Goal: Task Accomplishment & Management: Manage account settings

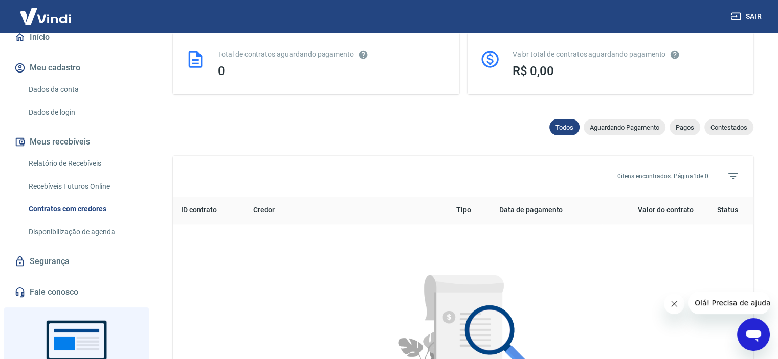
scroll to position [409, 0]
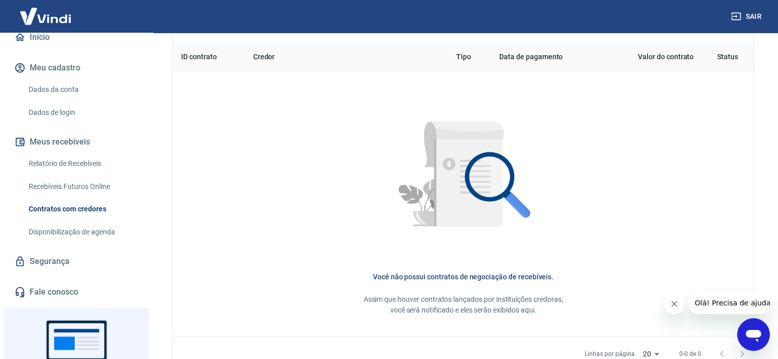
click at [58, 229] on link "Disponibilização de agenda" at bounding box center [83, 232] width 116 height 21
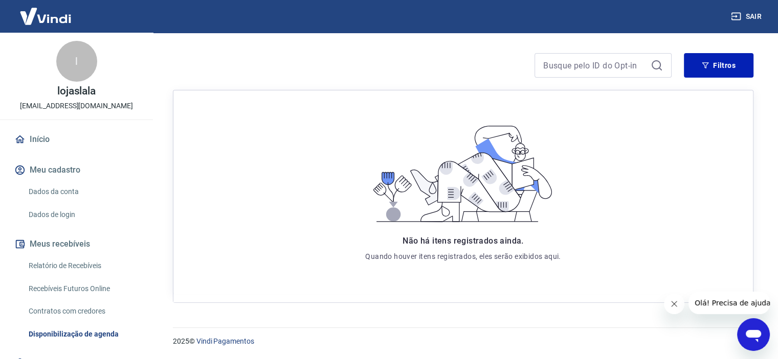
click at [64, 195] on link "Dados da conta" at bounding box center [83, 191] width 116 height 21
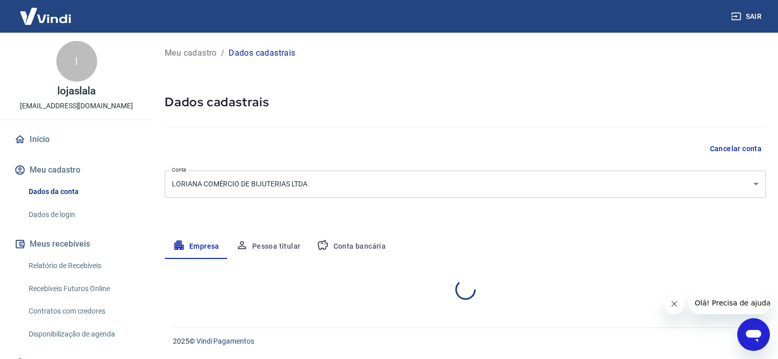
select select "RS"
select select "business"
